Goal: Task Accomplishment & Management: Manage account settings

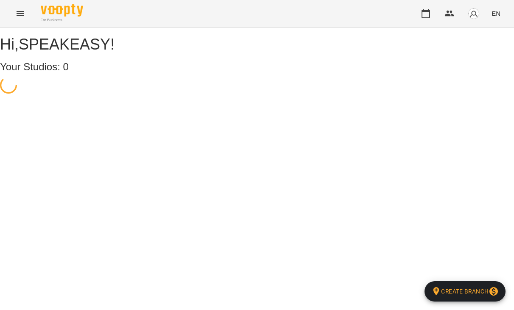
select select "**"
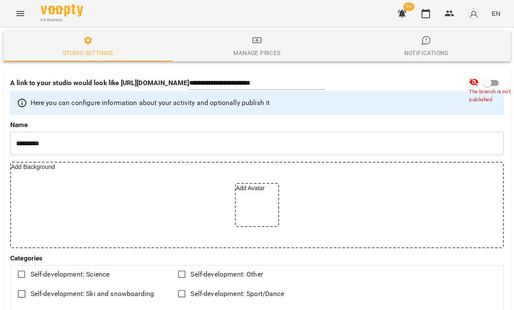
click at [23, 11] on icon "Menu" at bounding box center [20, 13] width 10 height 10
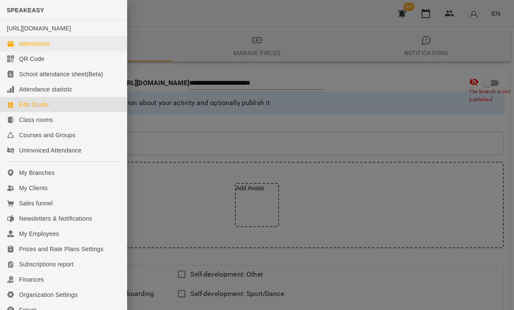
click at [41, 48] on div "Attendance" at bounding box center [34, 43] width 31 height 8
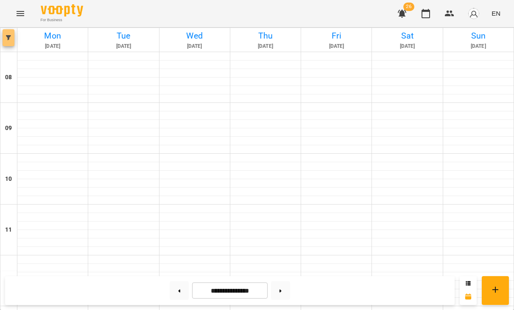
click at [7, 40] on button "button" at bounding box center [9, 37] width 12 height 17
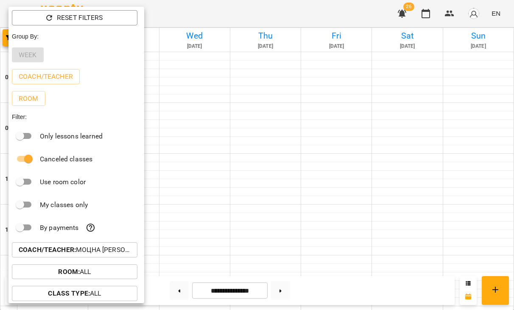
click at [66, 252] on b "Coach/Teacher :" at bounding box center [47, 250] width 57 height 8
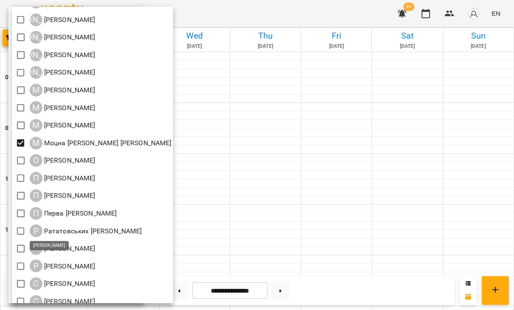
scroll to position [385, 0]
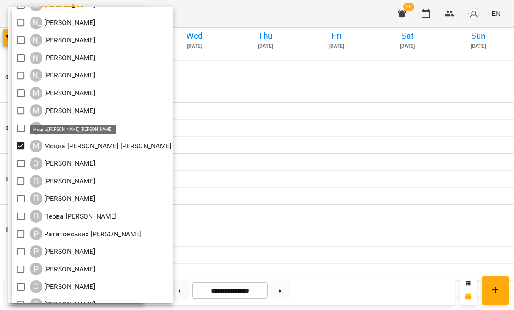
click at [58, 144] on p "Моцна [PERSON_NAME] [PERSON_NAME]" at bounding box center [106, 146] width 129 height 10
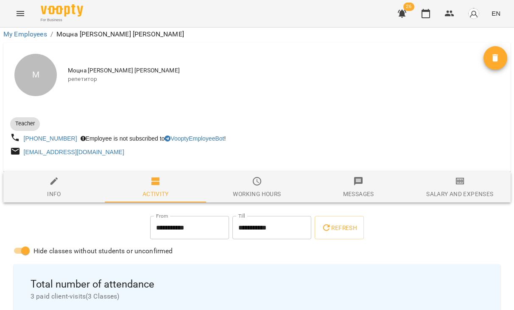
scroll to position [13, 0]
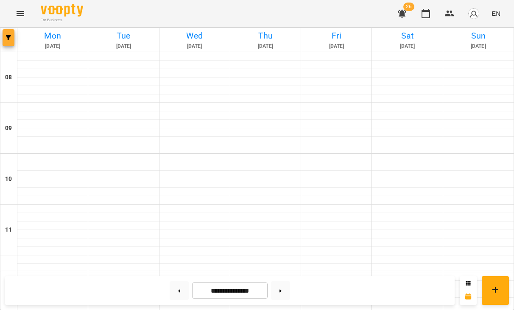
click at [7, 39] on icon "button" at bounding box center [8, 37] width 5 height 5
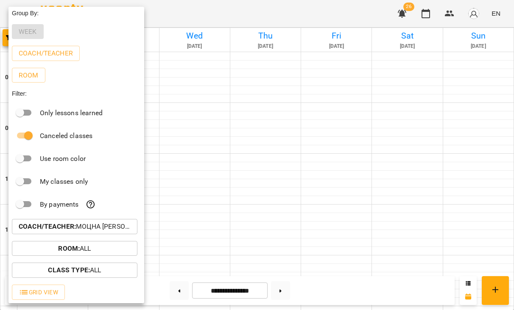
scroll to position [23, 0]
click at [56, 218] on div "Coach/Teacher : Моцна Дар'я [PERSON_NAME]" at bounding box center [76, 227] width 136 height 22
click at [54, 221] on button "Coach/Teacher : Моцна Дар'я [PERSON_NAME]" at bounding box center [74, 226] width 125 height 15
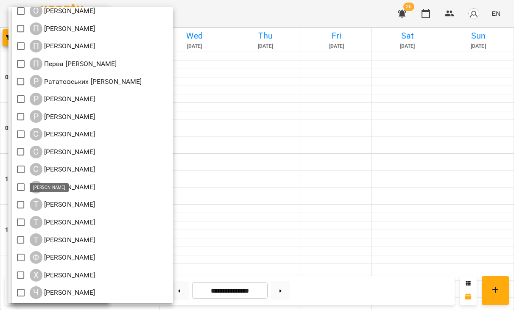
scroll to position [538, 0]
click at [207, 188] on div at bounding box center [257, 155] width 514 height 310
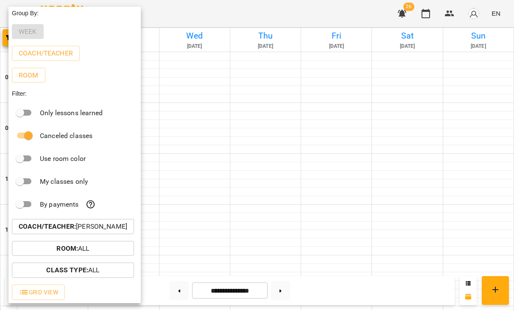
scroll to position [23, 0]
click at [189, 159] on div at bounding box center [257, 155] width 514 height 310
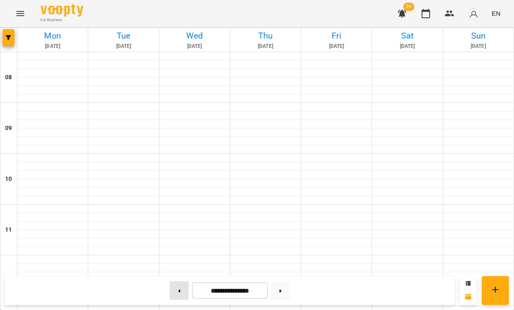
click at [175, 289] on button at bounding box center [178, 290] width 19 height 19
click at [276, 288] on button at bounding box center [280, 290] width 19 height 19
type input "**********"
